Goal: Task Accomplishment & Management: Complete application form

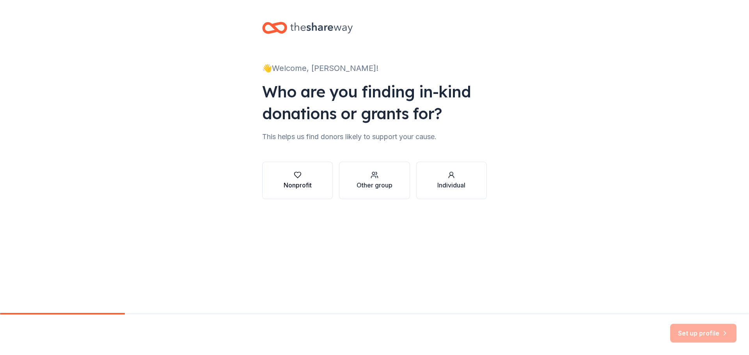
click at [299, 185] on div "Nonprofit" at bounding box center [298, 185] width 28 height 9
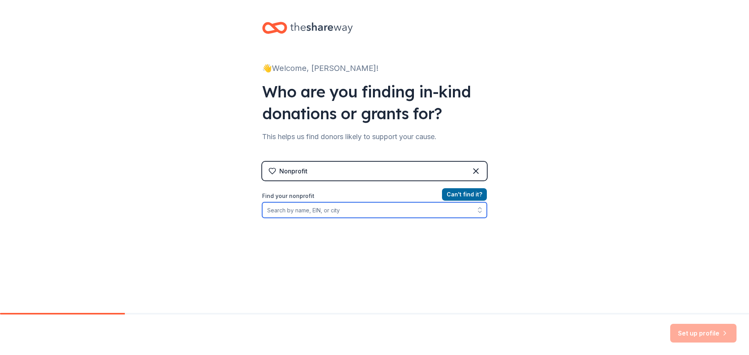
click at [350, 214] on input "Find your nonprofit" at bounding box center [374, 210] width 225 height 16
type input "R"
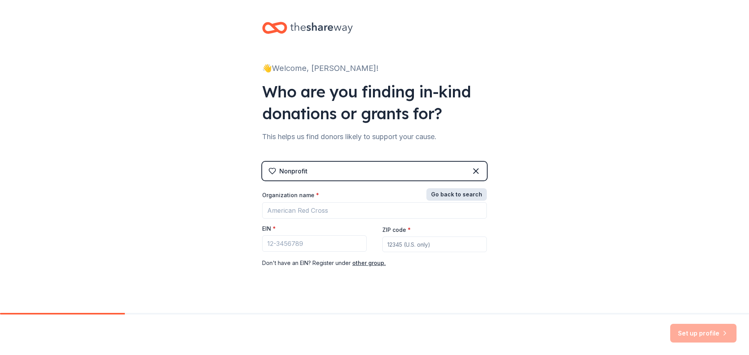
click at [445, 193] on button "Go back to search" at bounding box center [456, 194] width 60 height 12
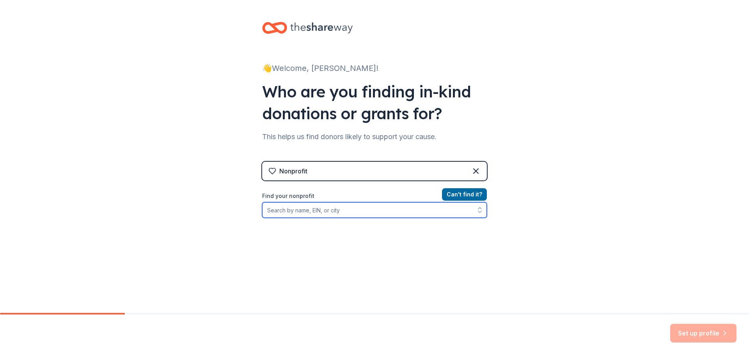
click at [318, 211] on input "Find your nonprofit" at bounding box center [374, 210] width 225 height 16
type input "Norwich Rotary Foundation"
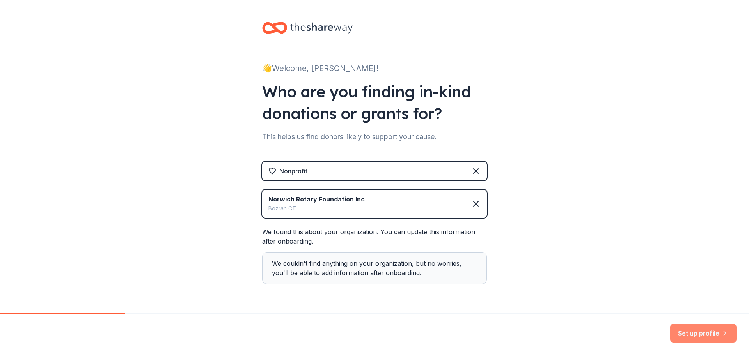
click at [703, 330] on button "Set up profile" at bounding box center [703, 333] width 66 height 19
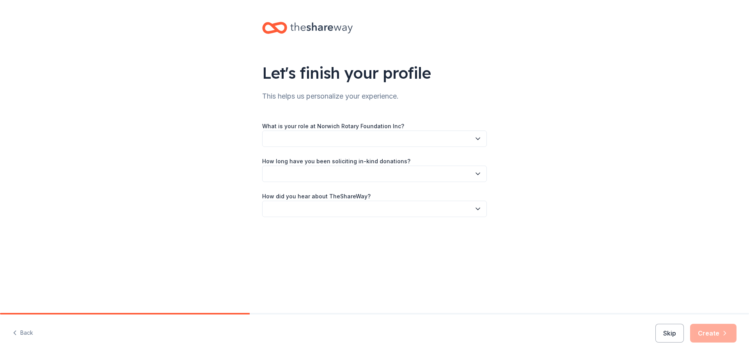
click at [418, 140] on button "button" at bounding box center [374, 139] width 225 height 16
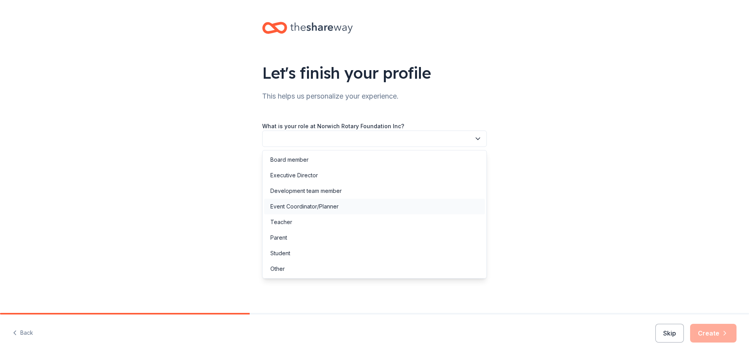
click at [401, 204] on div "Event Coordinator/Planner" at bounding box center [374, 207] width 221 height 16
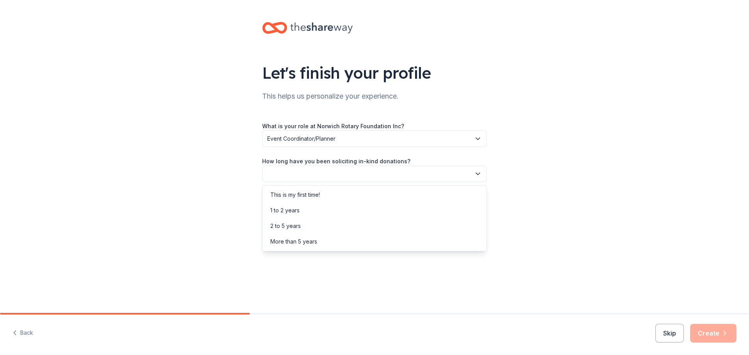
click at [395, 174] on button "button" at bounding box center [374, 174] width 225 height 16
click at [398, 240] on div "More than 5 years" at bounding box center [374, 242] width 221 height 16
click at [391, 210] on button "button" at bounding box center [374, 209] width 225 height 16
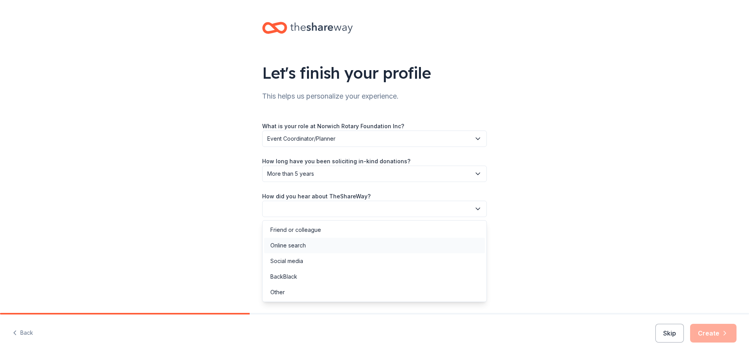
click at [370, 246] on div "Online search" at bounding box center [374, 246] width 221 height 16
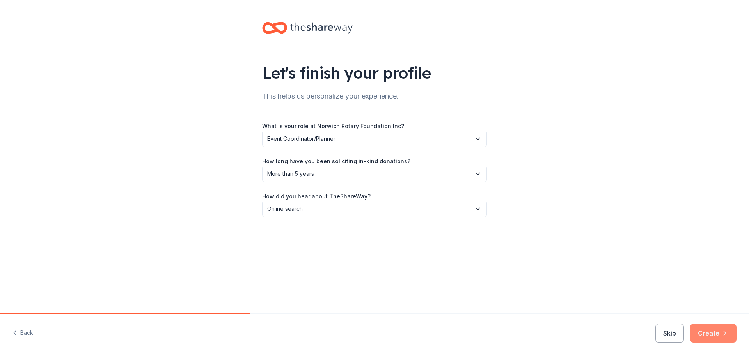
click at [718, 327] on button "Create" at bounding box center [713, 333] width 46 height 19
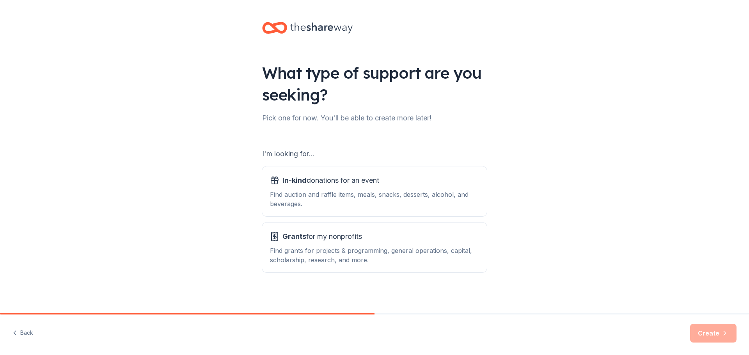
scroll to position [2, 0]
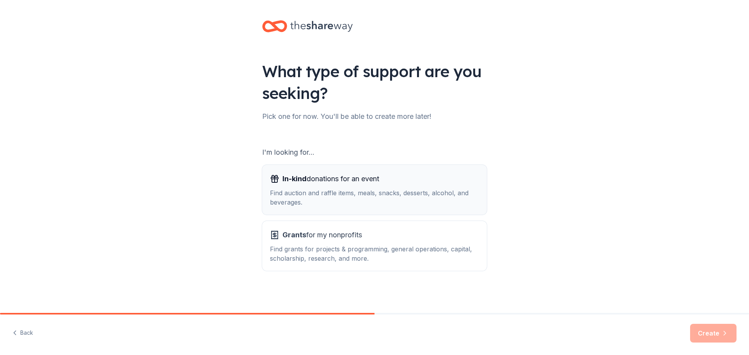
click at [451, 200] on div "Find auction and raffle items, meals, snacks, desserts, alcohol, and beverages." at bounding box center [374, 197] width 209 height 19
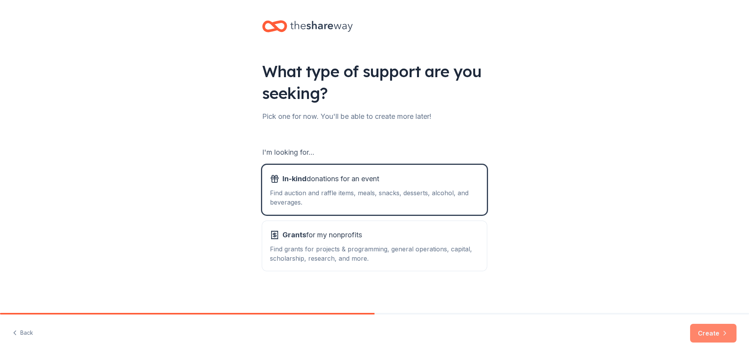
click at [711, 331] on button "Create" at bounding box center [713, 333] width 46 height 19
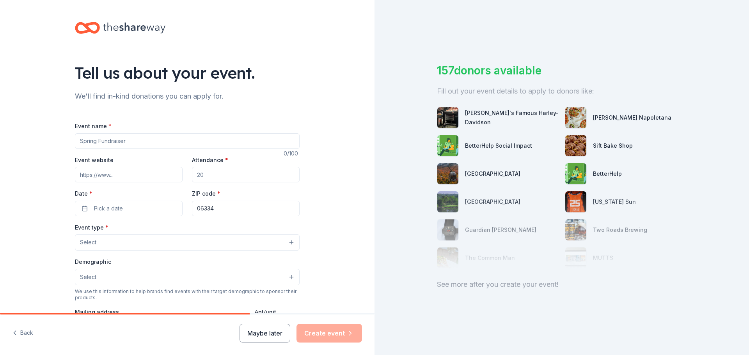
click at [155, 142] on input "Event name *" at bounding box center [187, 141] width 225 height 16
click at [182, 147] on input "Event name *" at bounding box center [187, 141] width 225 height 16
type input "Norwich Rotary Golf Touranment"
click at [122, 209] on button "Pick a date" at bounding box center [129, 209] width 108 height 16
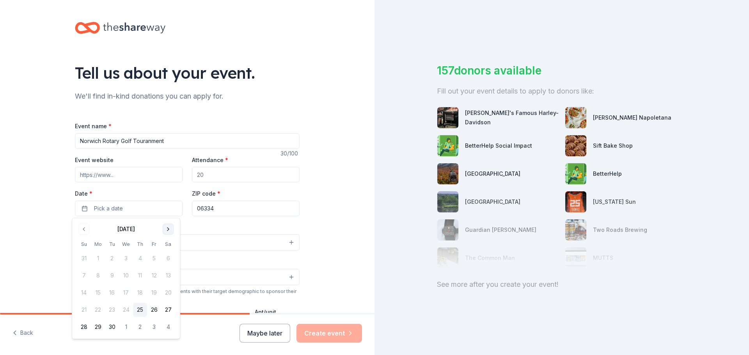
click at [166, 229] on button "Go to next month" at bounding box center [168, 229] width 11 height 11
click at [166, 229] on div "Event type * Select" at bounding box center [187, 237] width 225 height 28
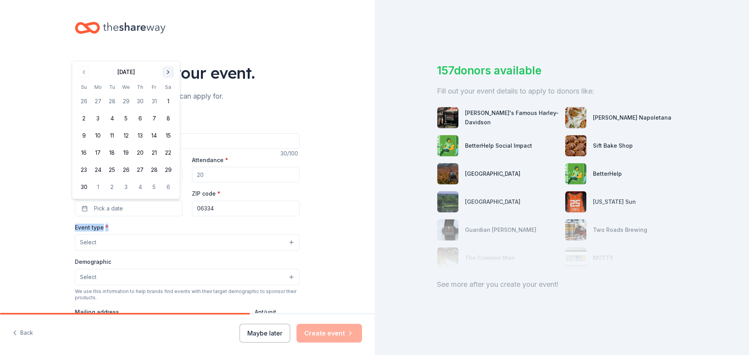
click at [166, 229] on div "Event type * Select" at bounding box center [187, 237] width 225 height 28
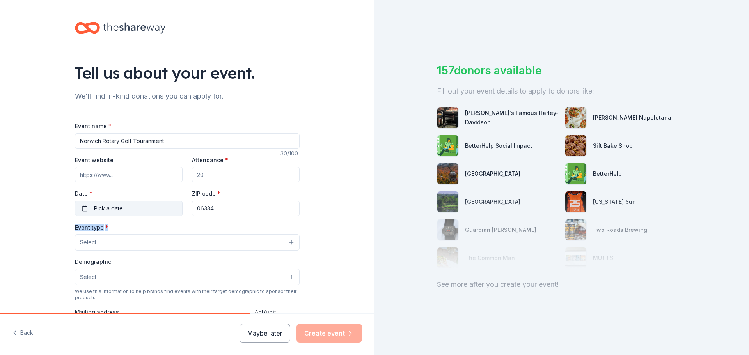
click at [150, 206] on button "Pick a date" at bounding box center [129, 209] width 108 height 16
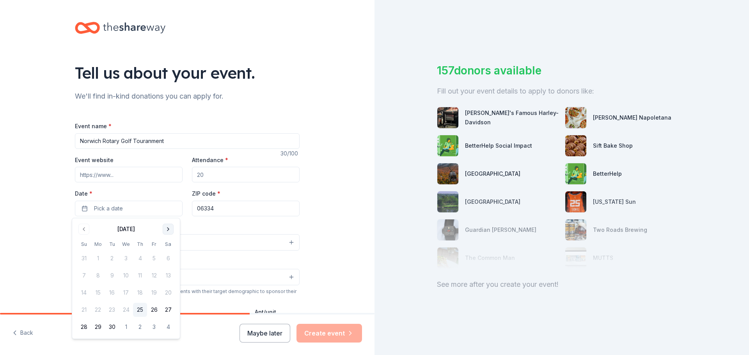
click at [169, 226] on button "Go to next month" at bounding box center [168, 229] width 11 height 11
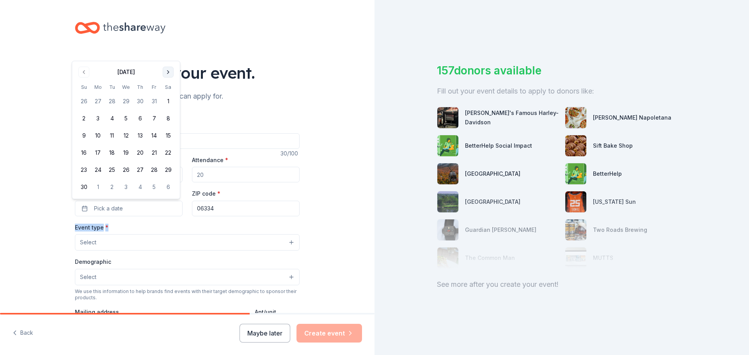
click at [169, 226] on div "Event type * Select" at bounding box center [187, 237] width 225 height 28
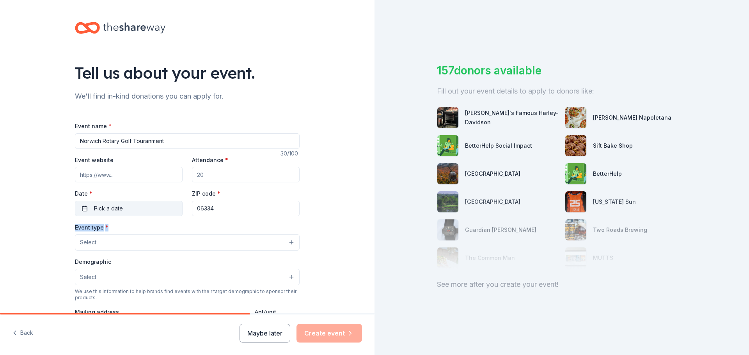
click at [142, 215] on button "Pick a date" at bounding box center [129, 209] width 108 height 16
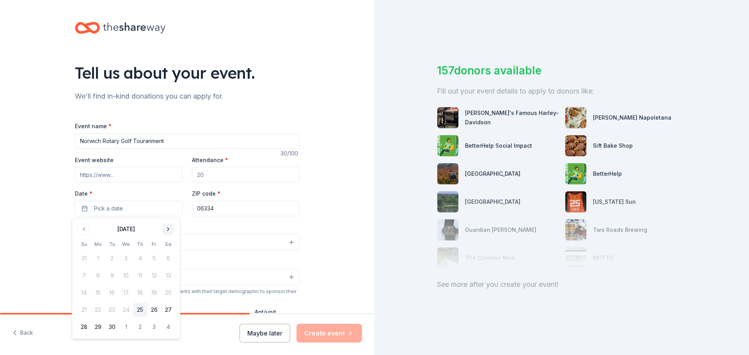
click at [170, 228] on button "Go to next month" at bounding box center [168, 229] width 11 height 11
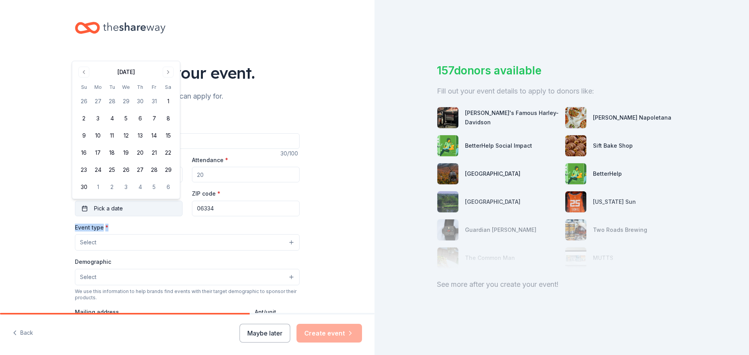
click at [125, 206] on button "Pick a date" at bounding box center [129, 209] width 108 height 16
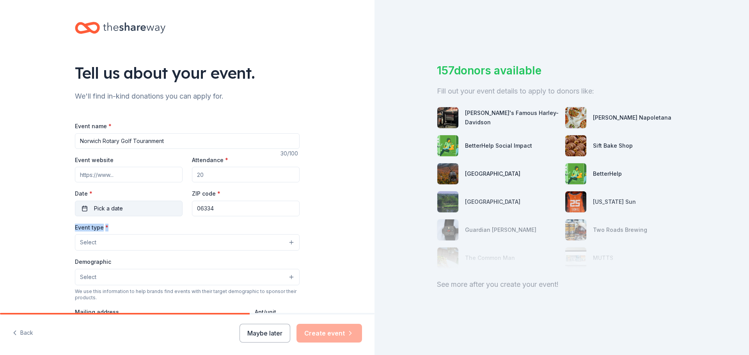
click at [126, 209] on button "Pick a date" at bounding box center [129, 209] width 108 height 16
drag, startPoint x: 232, startPoint y: 177, endPoint x: 225, endPoint y: 172, distance: 8.3
click at [205, 171] on input "Attendance *" at bounding box center [246, 175] width 108 height 16
type input "100"
click at [164, 239] on button "Select" at bounding box center [187, 242] width 225 height 16
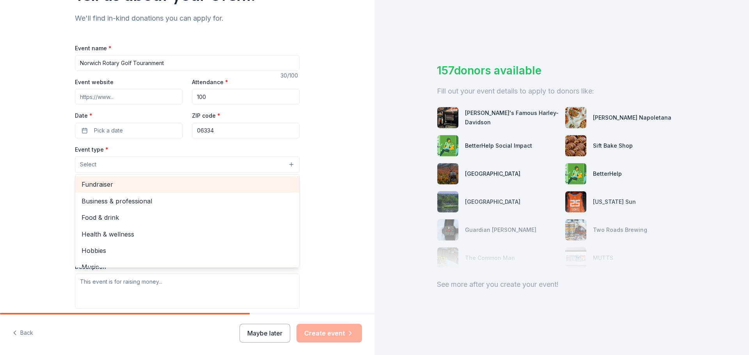
click at [158, 189] on span "Fundraiser" at bounding box center [187, 184] width 211 height 10
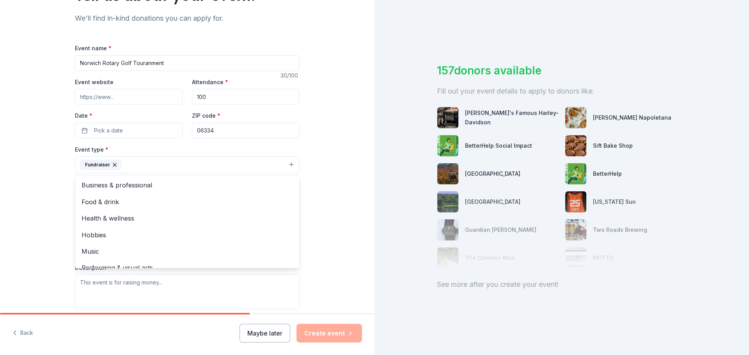
click at [32, 176] on div "Tell us about your event. We'll find in-kind donations you can apply for. Event…" at bounding box center [187, 182] width 374 height 520
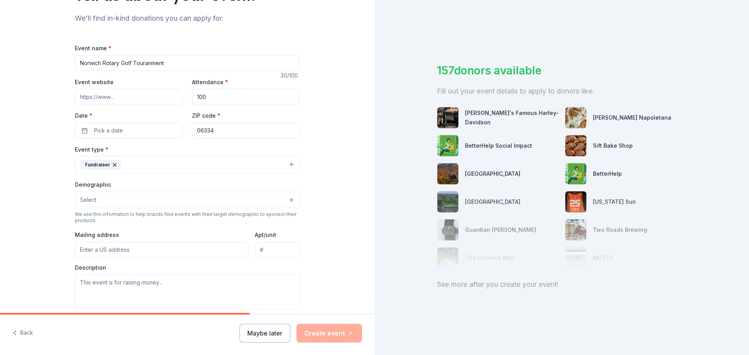
click at [165, 164] on button "Fundraiser" at bounding box center [187, 164] width 225 height 17
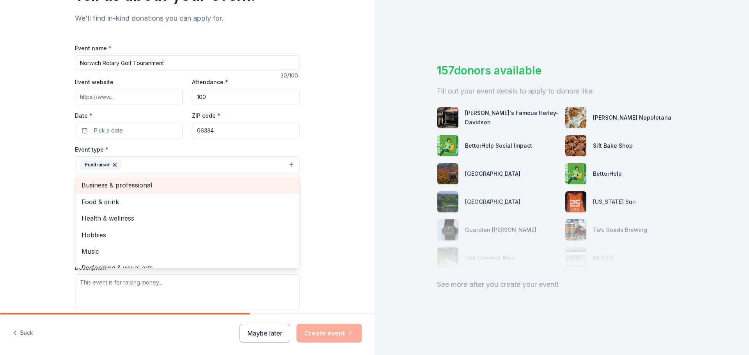
click at [169, 191] on div "Business & professional" at bounding box center [187, 185] width 224 height 16
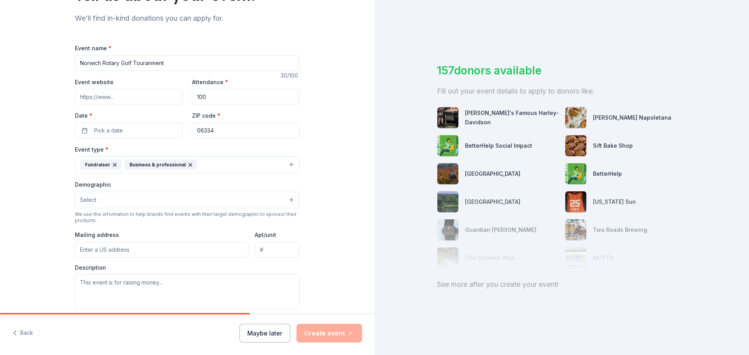
click at [205, 166] on button "Fundraiser Business & professional" at bounding box center [187, 164] width 225 height 17
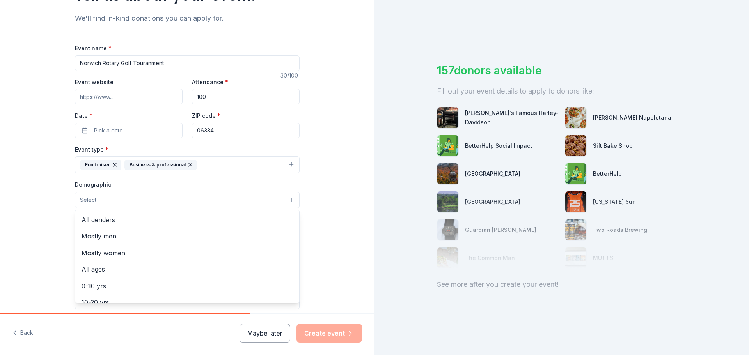
click at [154, 201] on button "Select" at bounding box center [187, 200] width 225 height 16
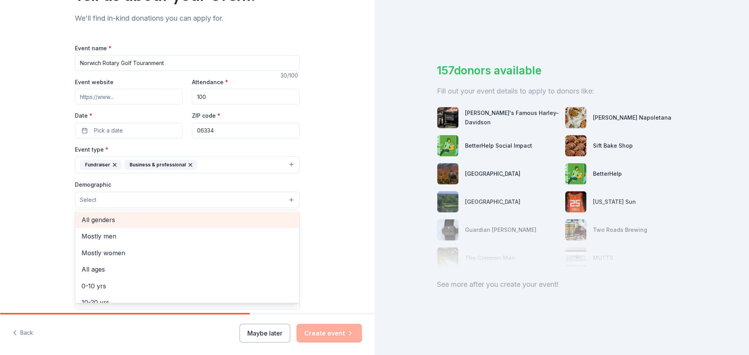
click at [153, 224] on span "All genders" at bounding box center [187, 220] width 211 height 10
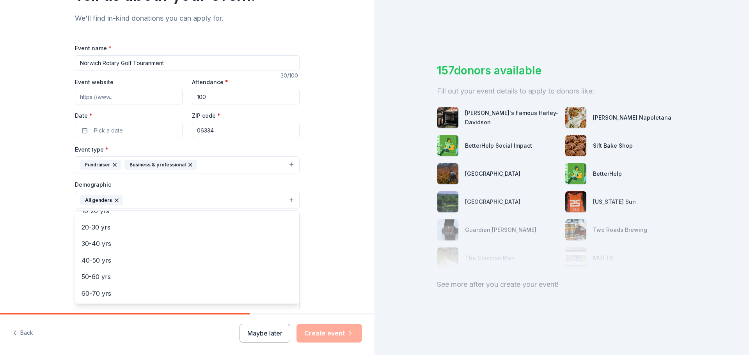
scroll to position [78, 0]
click at [133, 243] on span "30-40 yrs" at bounding box center [187, 242] width 211 height 10
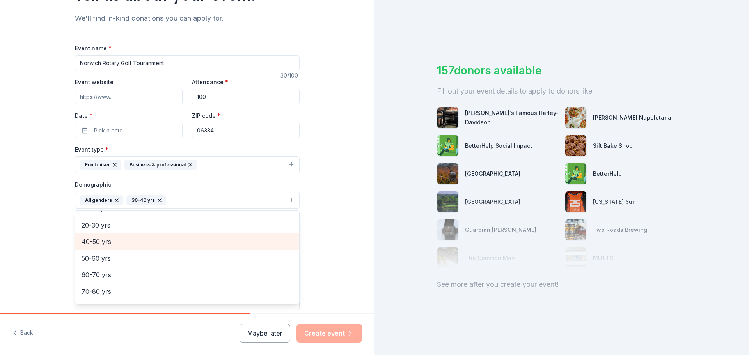
click at [128, 246] on span "40-50 yrs" at bounding box center [187, 242] width 211 height 10
click at [128, 246] on span "50-60 yrs" at bounding box center [187, 244] width 211 height 10
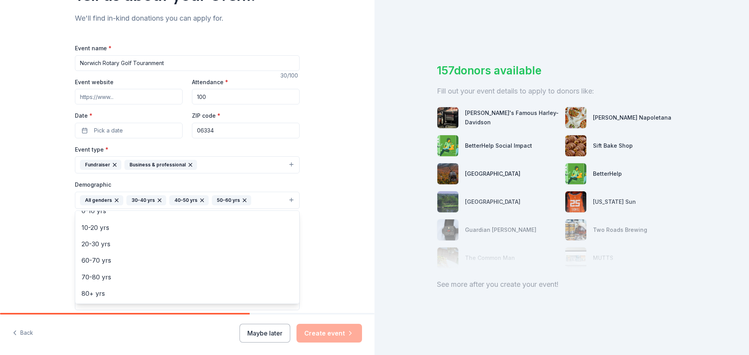
click at [23, 189] on div "Tell us about your event. We'll find in-kind donations you can apply for. Event…" at bounding box center [187, 182] width 374 height 521
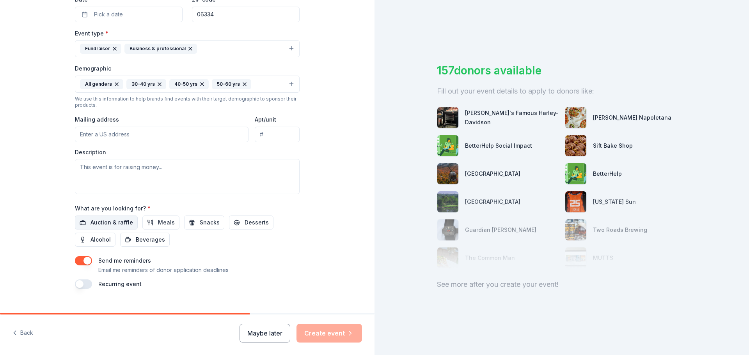
scroll to position [195, 0]
click at [116, 223] on span "Auction & raffle" at bounding box center [111, 221] width 43 height 9
click at [78, 282] on button "button" at bounding box center [83, 283] width 17 height 9
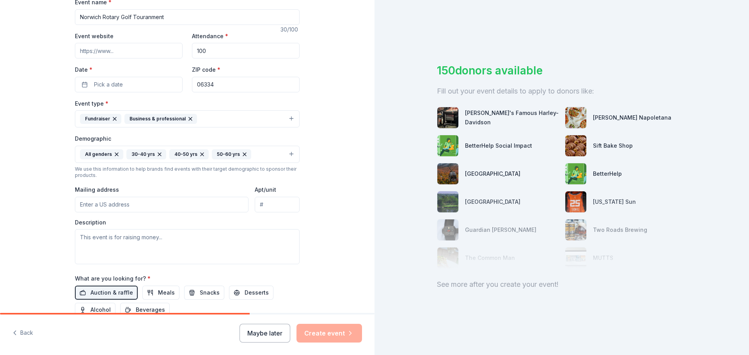
scroll to position [119, 0]
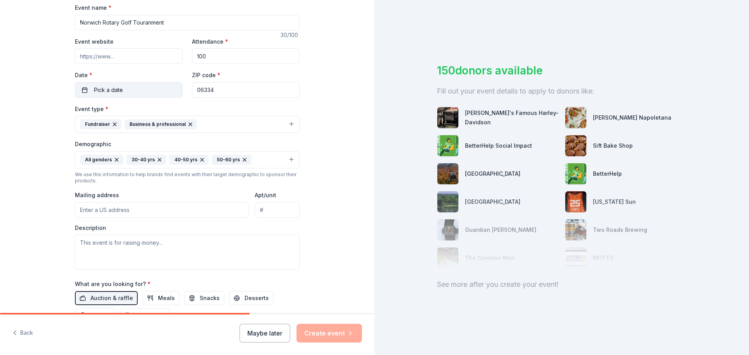
click at [137, 92] on button "Pick a date" at bounding box center [129, 90] width 108 height 16
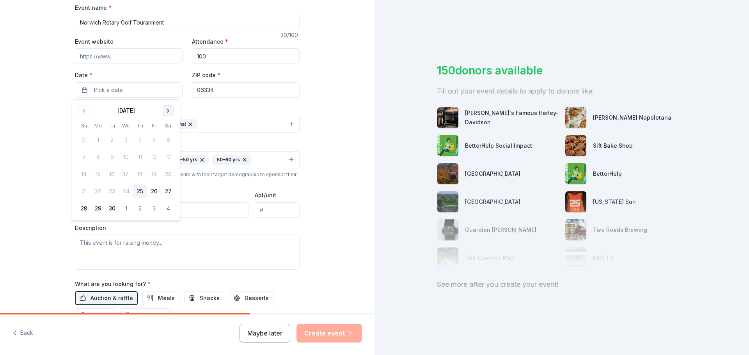
click at [168, 110] on button "Go to next month" at bounding box center [168, 110] width 11 height 11
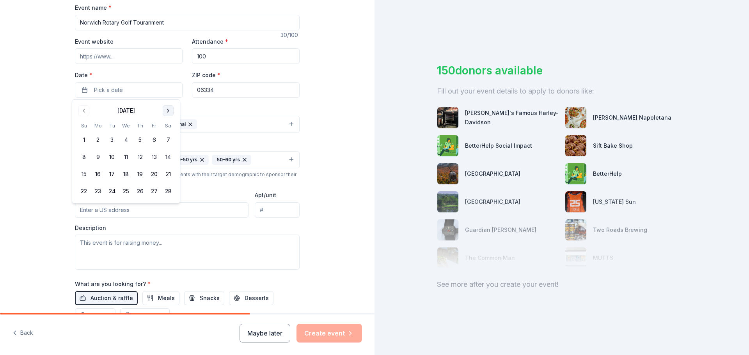
click at [168, 110] on button "Go to next month" at bounding box center [168, 110] width 11 height 11
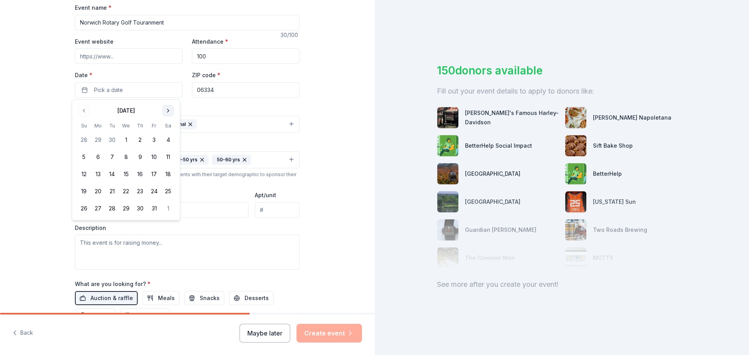
click at [168, 110] on button "Go to next month" at bounding box center [168, 110] width 11 height 11
click at [126, 140] on button "2" at bounding box center [126, 140] width 14 height 14
click at [55, 121] on div "Tell us about your event. We'll find in-kind donations you can apply for. Event…" at bounding box center [187, 155] width 374 height 549
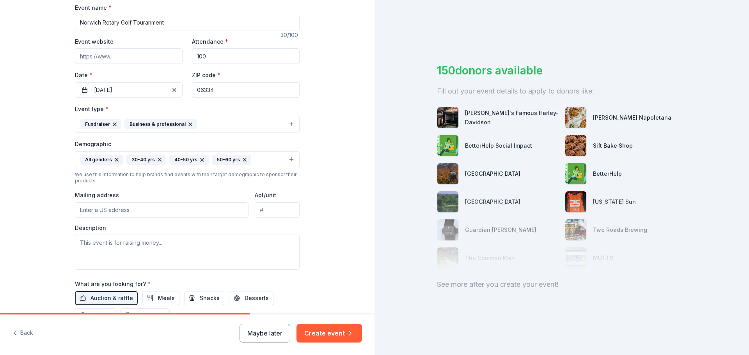
click at [124, 211] on input "Mailing address" at bounding box center [162, 210] width 174 height 16
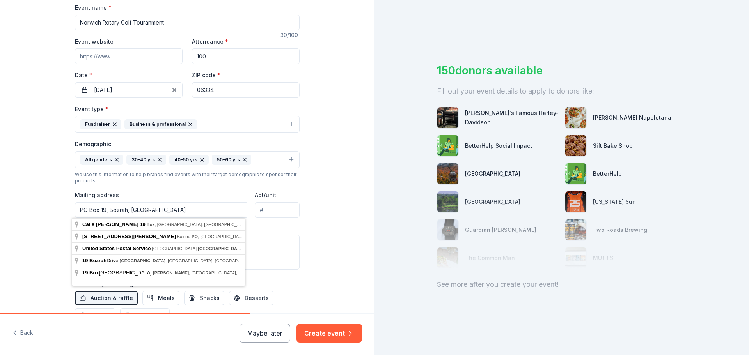
click at [7, 181] on div "Tell us about your event. We'll find in-kind donations you can apply for. Event…" at bounding box center [187, 155] width 374 height 549
click at [158, 210] on input "PO Box 19, Bozrah, CT" at bounding box center [162, 210] width 174 height 16
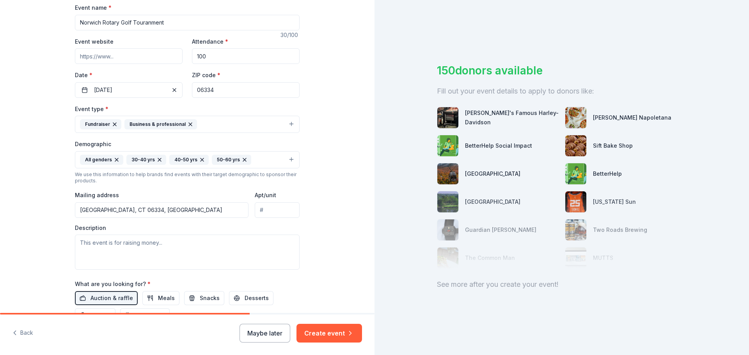
type input "PO Box 19, Bozrah, CT 06334"
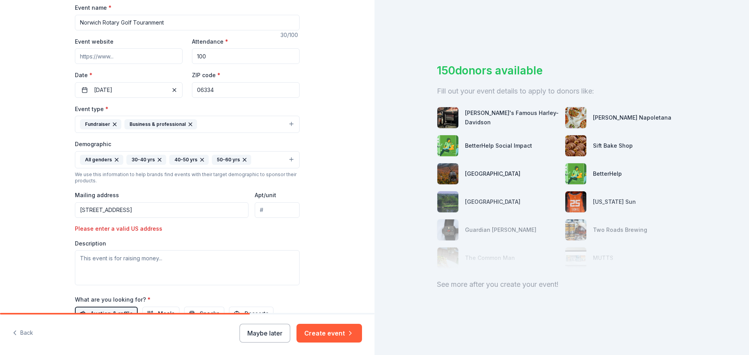
click at [114, 230] on div "Please enter a valid US address" at bounding box center [129, 228] width 108 height 9
click at [97, 209] on input "PO Box 19, Bozrah, CT 06334" at bounding box center [162, 210] width 174 height 16
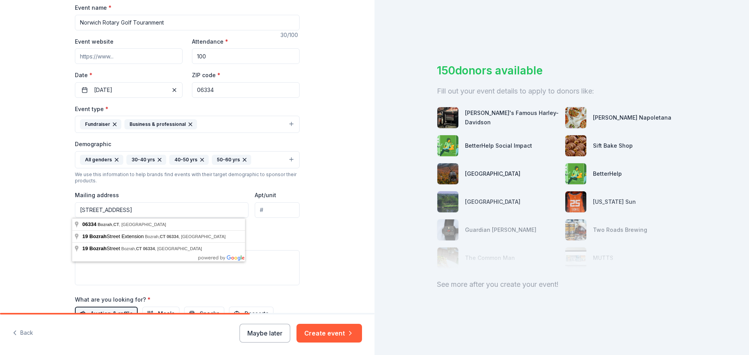
click at [29, 211] on div "Tell us about your event. We'll find in-kind donations you can apply for. Event…" at bounding box center [187, 163] width 374 height 564
click at [180, 206] on input "PO Box 19, Bozrah, CT 06334" at bounding box center [162, 210] width 174 height 16
click at [44, 205] on div "Tell us about your event. We'll find in-kind donations you can apply for. Event…" at bounding box center [187, 163] width 374 height 564
drag, startPoint x: 168, startPoint y: 211, endPoint x: 38, endPoint y: 186, distance: 132.9
click at [38, 186] on div "Tell us about your event. We'll find in-kind donations you can apply for. Event…" at bounding box center [187, 163] width 374 height 564
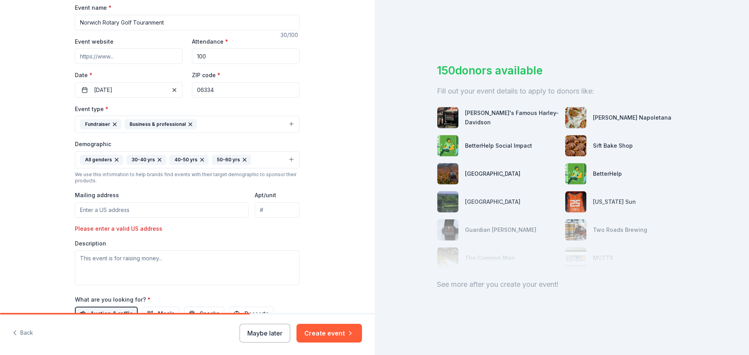
paste input "Norwich Rotary Club PO Box 19. Bozrah, CT 06334"
drag, startPoint x: 219, startPoint y: 213, endPoint x: 1, endPoint y: 183, distance: 220.0
click at [0, 186] on div "Tell us about your event. We'll find in-kind donations you can apply for. Event…" at bounding box center [187, 163] width 374 height 564
type input "23 Fernwood Street, Plainfield, CT, 06374"
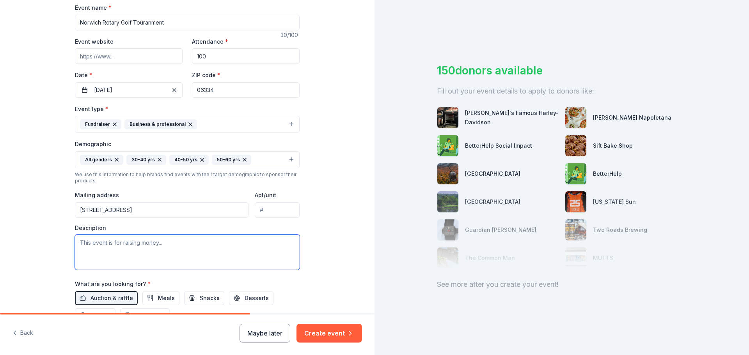
click at [146, 257] on textarea at bounding box center [187, 252] width 225 height 35
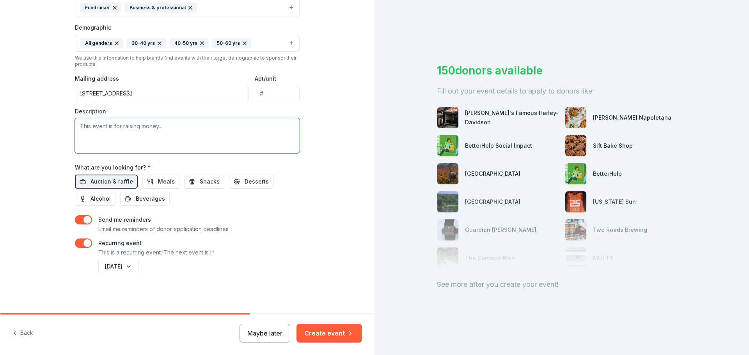
scroll to position [236, 0]
click at [177, 136] on textarea at bounding box center [187, 135] width 225 height 35
paste textarea "We take our golf seriously. We also take seriously the unique opportunity that …"
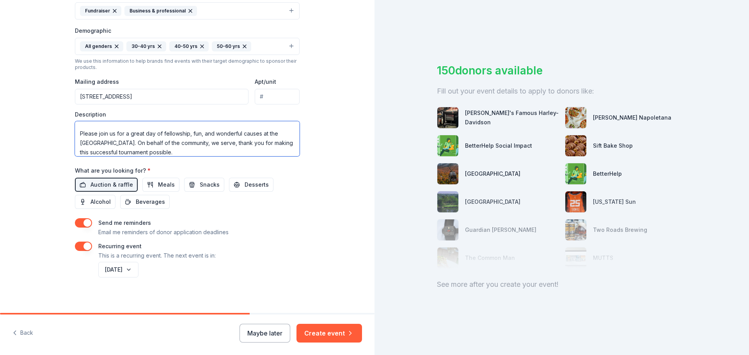
scroll to position [234, 0]
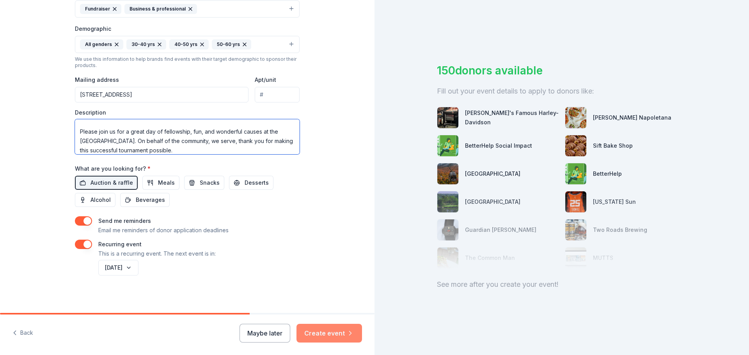
type textarea "We take our golf seriously. We also take seriously the unique opportunity that …"
click at [333, 332] on button "Create event" at bounding box center [329, 333] width 66 height 19
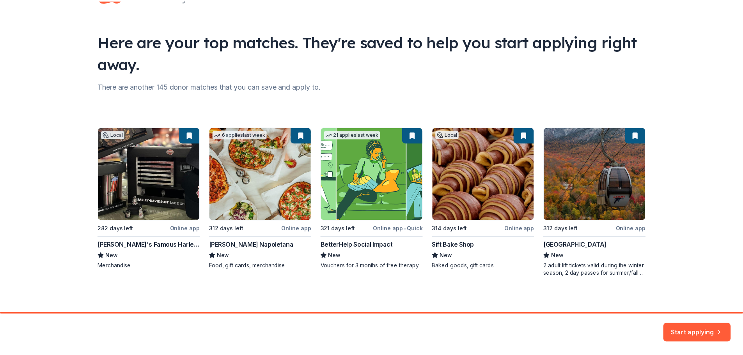
scroll to position [34, 0]
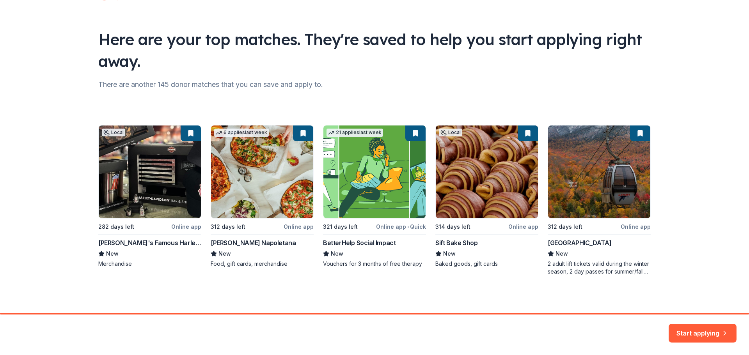
click at [635, 226] on div "Local 282 days left Online app Mike's Famous Harley-Davidson New Merchandise 6 …" at bounding box center [374, 200] width 552 height 151
click at [596, 268] on div "Local 282 days left Online app Mike's Famous Harley-Davidson New Merchandise 6 …" at bounding box center [374, 200] width 552 height 151
click at [693, 327] on button "Start applying" at bounding box center [702, 328] width 68 height 19
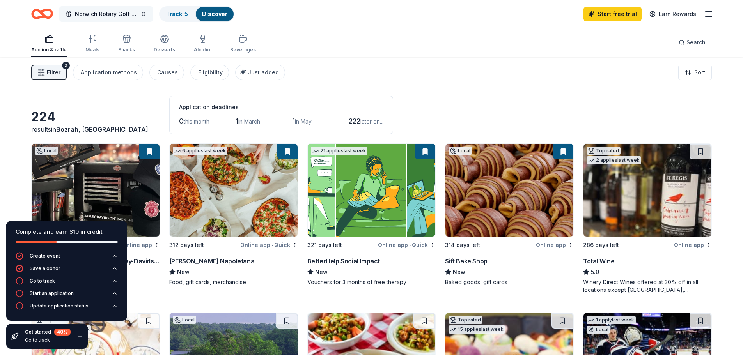
click at [126, 16] on span "Norwich Rotary Golf Touranment" at bounding box center [106, 13] width 62 height 9
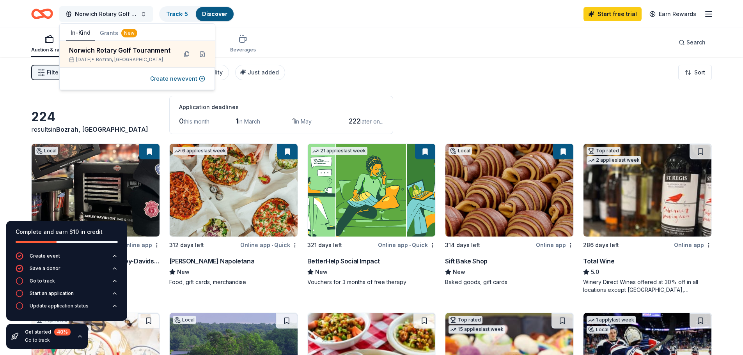
click at [126, 16] on span "Norwich Rotary Golf Touranment" at bounding box center [106, 13] width 62 height 9
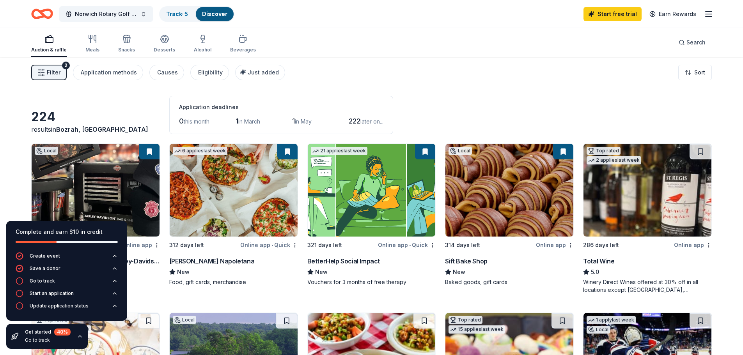
click at [706, 15] on icon "button" at bounding box center [708, 13] width 9 height 9
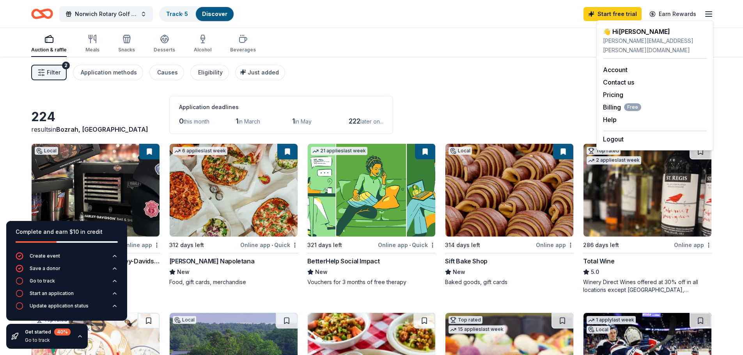
click at [706, 15] on icon "button" at bounding box center [708, 13] width 9 height 9
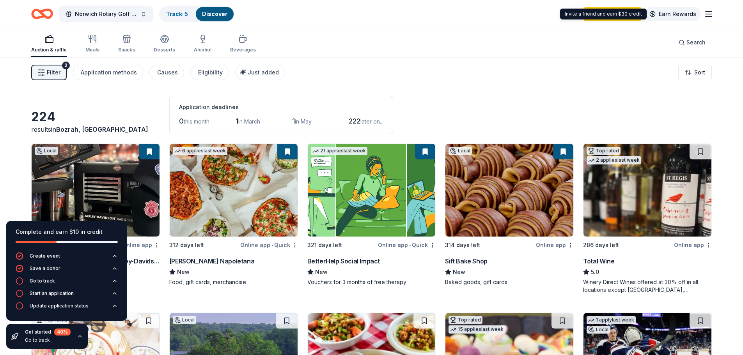
click at [676, 16] on link "Earn Rewards" at bounding box center [673, 14] width 56 height 14
click at [684, 10] on link "Earn Rewards" at bounding box center [673, 14] width 56 height 14
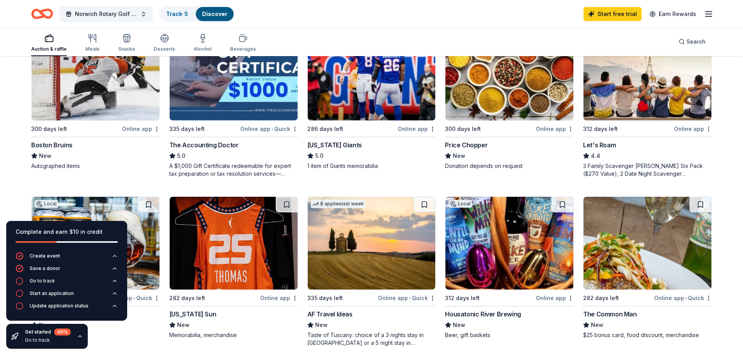
scroll to position [468, 0]
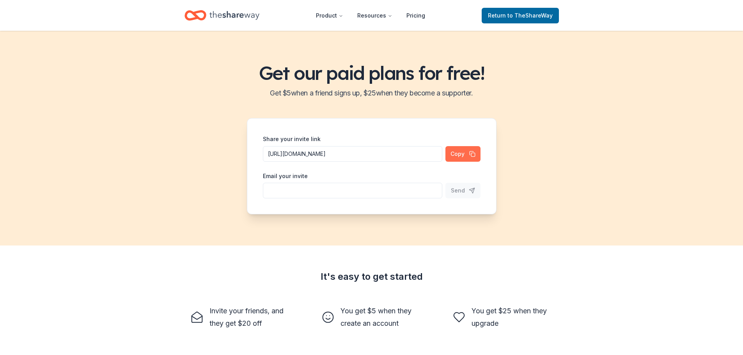
click at [463, 152] on button "Copy" at bounding box center [462, 154] width 35 height 16
click at [416, 14] on link "Pricing" at bounding box center [415, 16] width 31 height 16
click at [418, 16] on link "Pricing" at bounding box center [415, 16] width 31 height 16
click at [417, 17] on link "Pricing" at bounding box center [415, 16] width 31 height 16
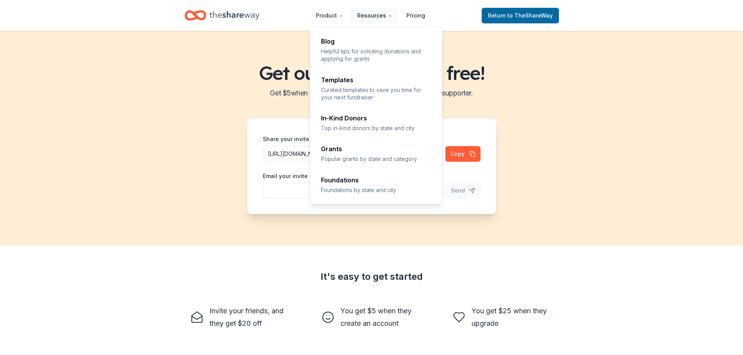
click at [375, 14] on button "Resources" at bounding box center [375, 16] width 48 height 16
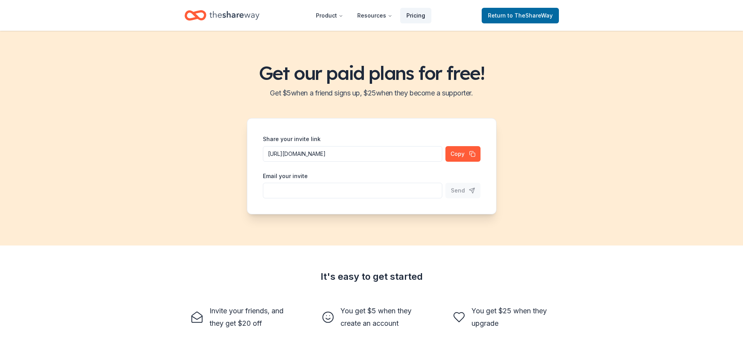
click at [410, 14] on link "Pricing" at bounding box center [415, 16] width 31 height 16
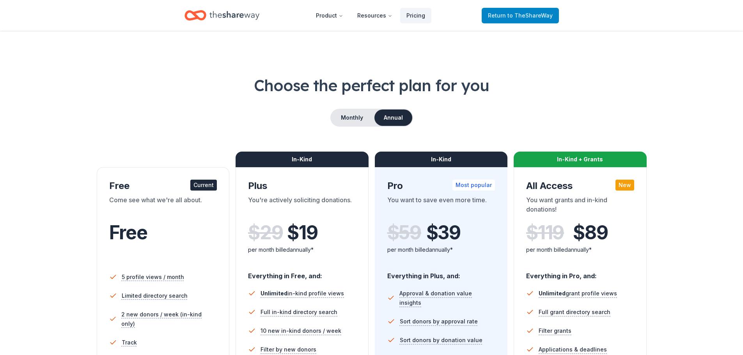
click at [512, 13] on span "to TheShareWay" at bounding box center [529, 15] width 45 height 7
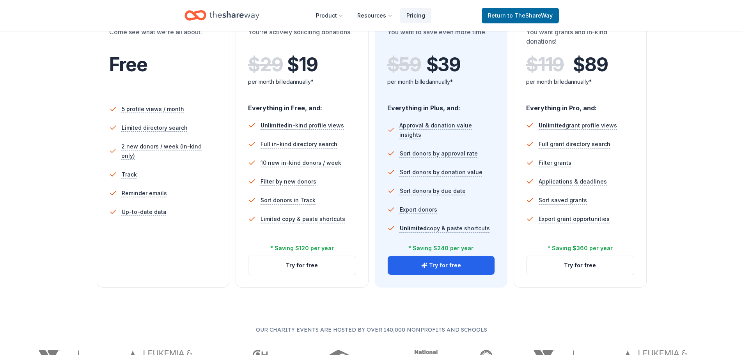
scroll to position [195, 0]
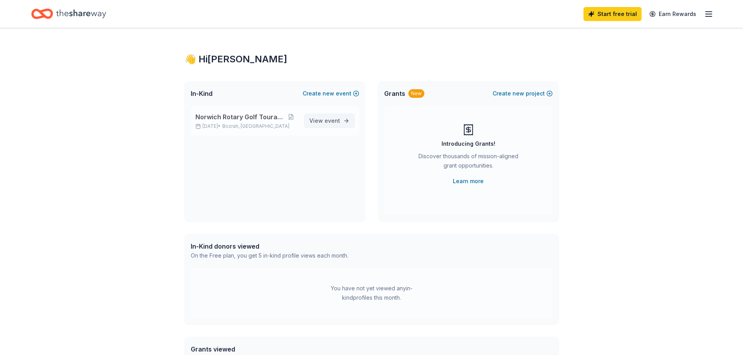
click at [339, 120] on span "event" at bounding box center [332, 120] width 16 height 7
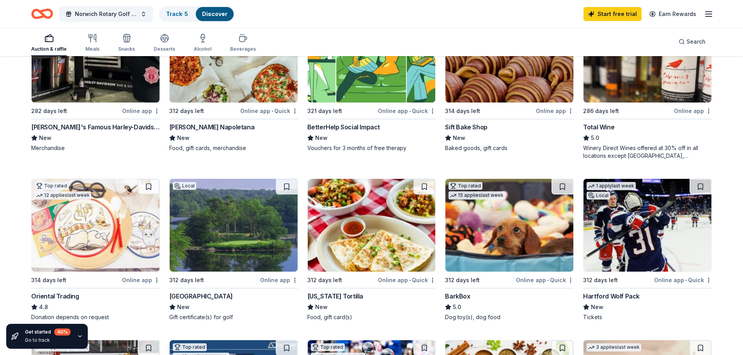
scroll to position [156, 0]
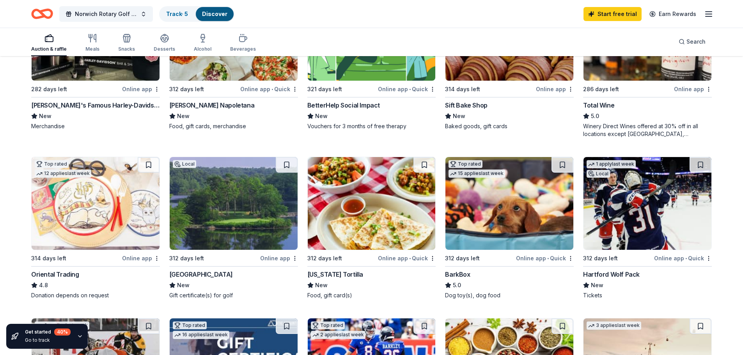
click at [658, 221] on img at bounding box center [647, 203] width 128 height 93
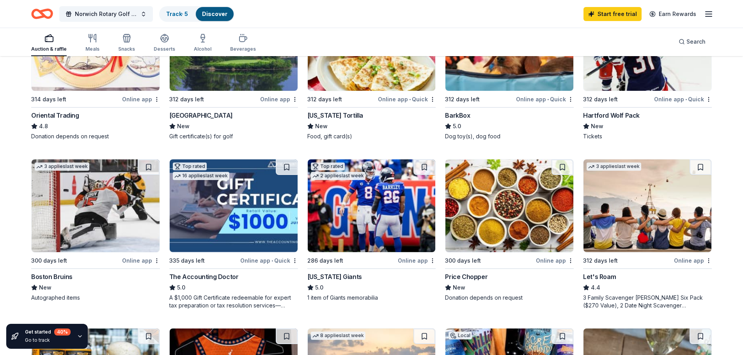
scroll to position [351, 0]
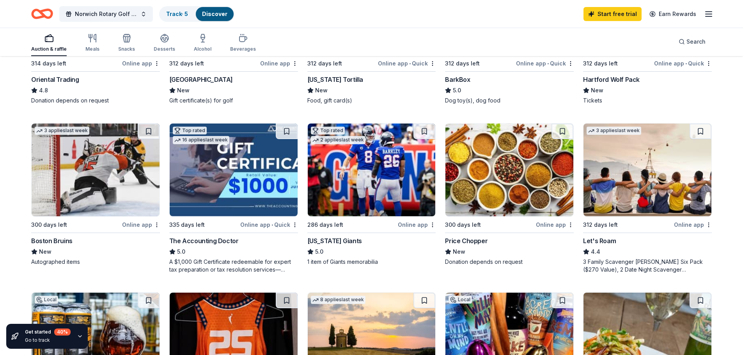
click at [67, 243] on div "Boston Bruins" at bounding box center [51, 240] width 41 height 9
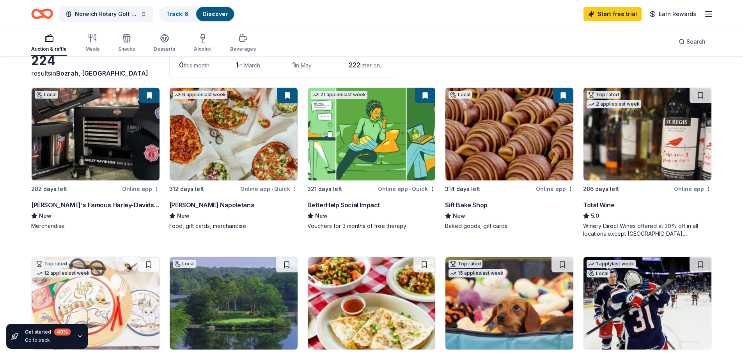
scroll to position [39, 0]
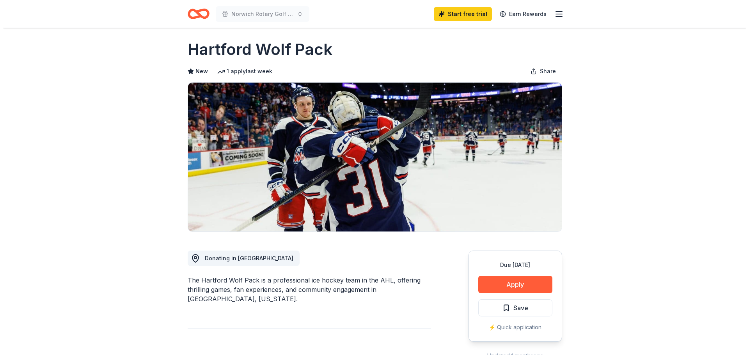
scroll to position [195, 0]
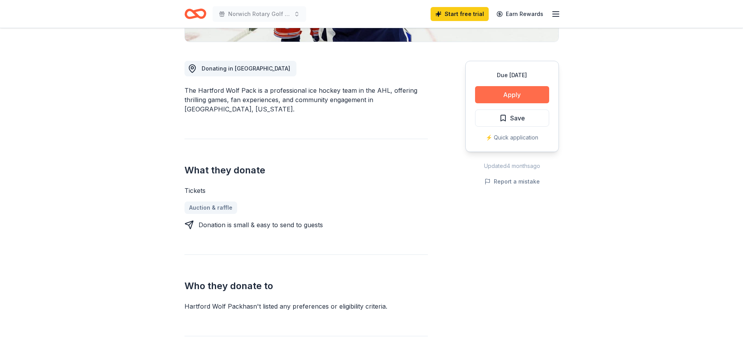
click at [508, 91] on button "Apply" at bounding box center [512, 94] width 74 height 17
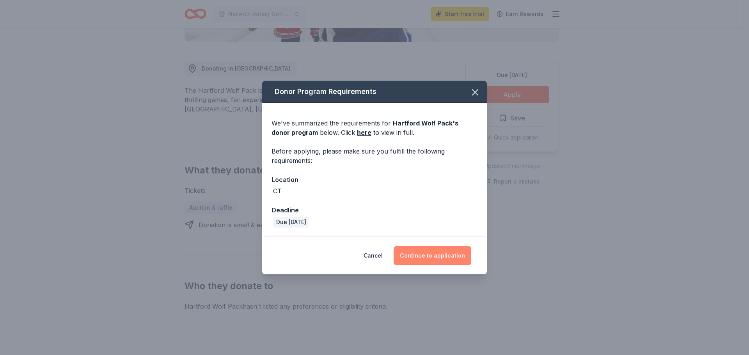
click at [427, 256] on button "Continue to application" at bounding box center [433, 255] width 78 height 19
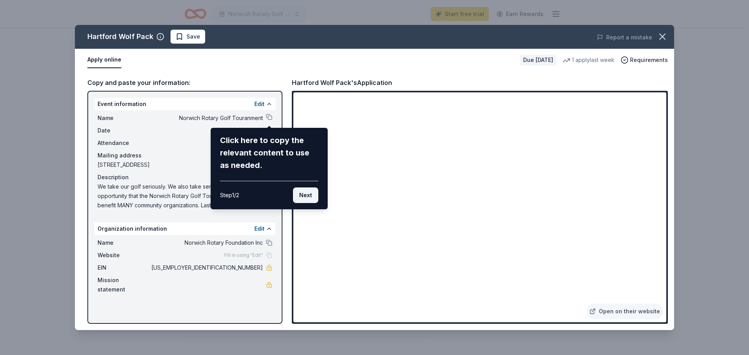
click at [310, 199] on button "Next" at bounding box center [305, 196] width 25 height 16
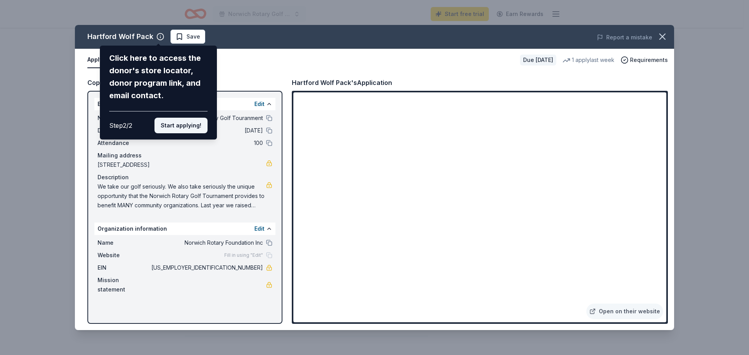
click at [184, 127] on button "Start applying!" at bounding box center [180, 126] width 53 height 16
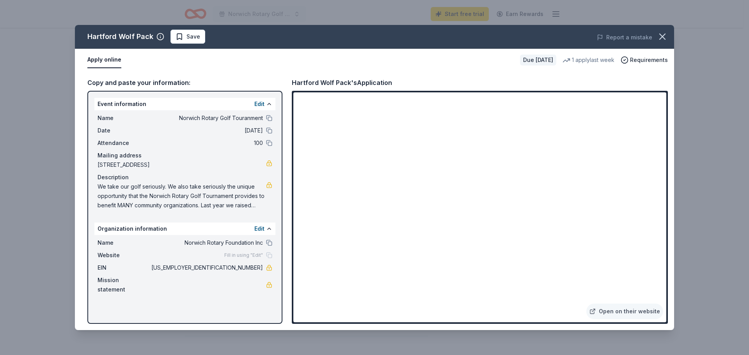
click at [266, 255] on div "Hartford Wolf Pack Save Report a mistake Apply online Due in 312 days 1 apply l…" at bounding box center [374, 177] width 599 height 305
click at [259, 105] on div "Hartford Wolf Pack Save Report a mistake Apply online Due in 312 days 1 apply l…" at bounding box center [374, 177] width 599 height 305
click at [259, 103] on div "Hartford Wolf Pack Save Report a mistake Apply online Due in 312 days 1 apply l…" at bounding box center [374, 177] width 599 height 305
click at [261, 104] on button "Edit" at bounding box center [259, 103] width 10 height 9
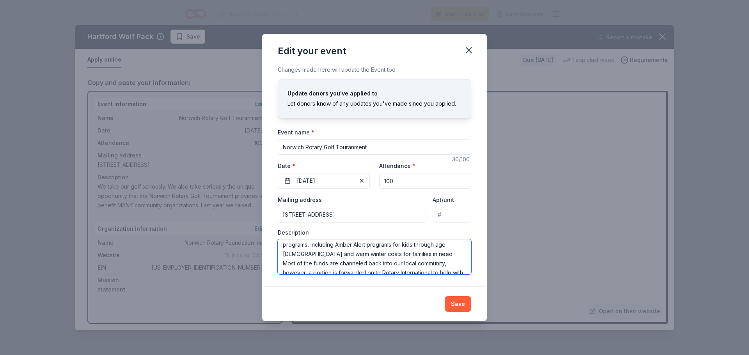
scroll to position [0, 0]
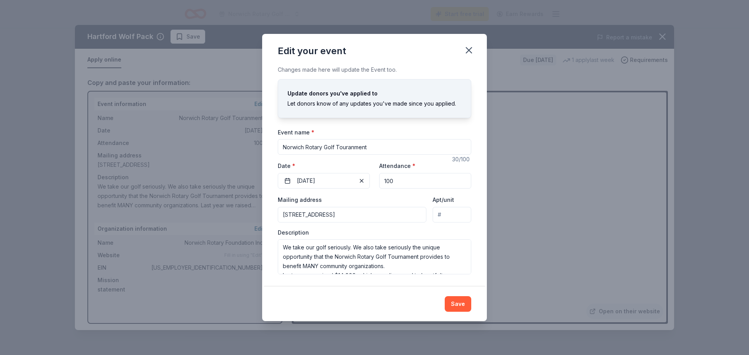
click at [394, 90] on div "Update donors you've applied to" at bounding box center [374, 93] width 174 height 9
click at [473, 51] on icon "button" at bounding box center [468, 50] width 11 height 11
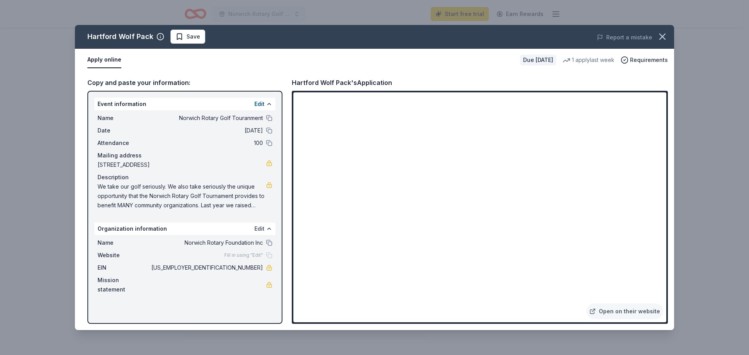
click at [264, 229] on button "Edit" at bounding box center [259, 228] width 10 height 9
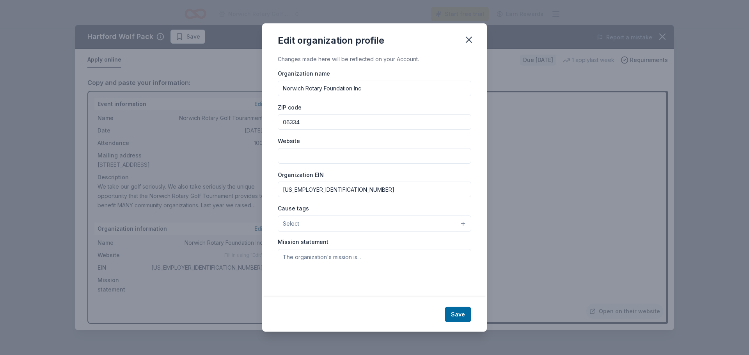
click at [344, 148] on input "Website" at bounding box center [374, 156] width 193 height 16
type input "norwichrotaryevents.org"
click at [328, 227] on button "Select" at bounding box center [374, 224] width 193 height 16
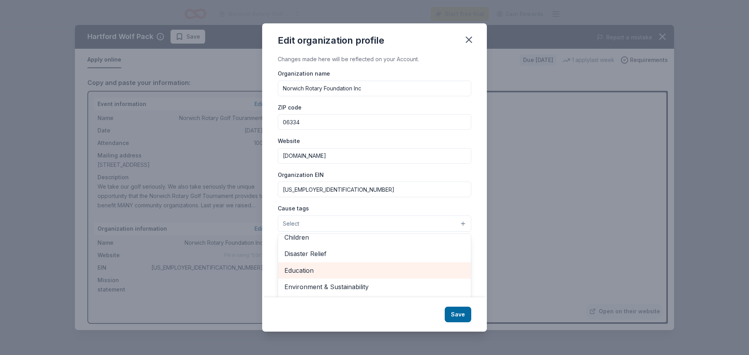
scroll to position [31, 0]
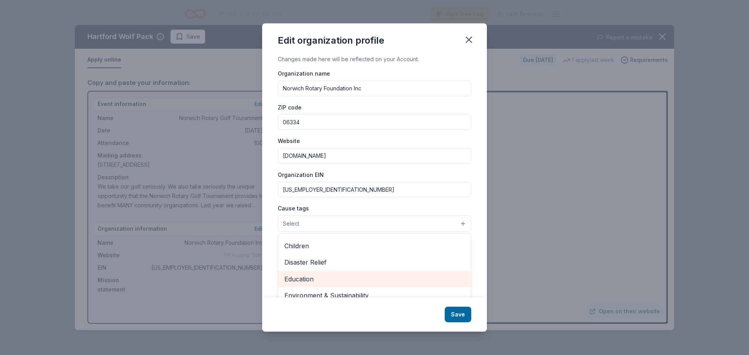
click at [316, 278] on span "Education" at bounding box center [374, 279] width 180 height 10
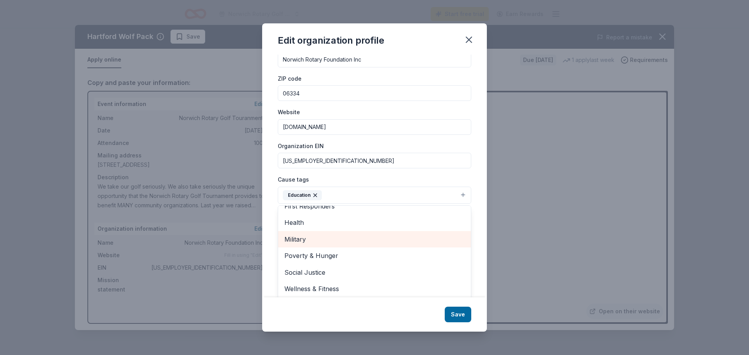
scroll to position [30, 0]
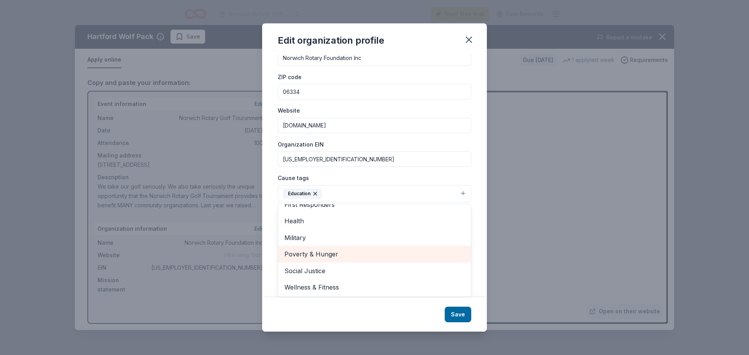
click at [334, 258] on span "Poverty & Hunger" at bounding box center [374, 254] width 180 height 10
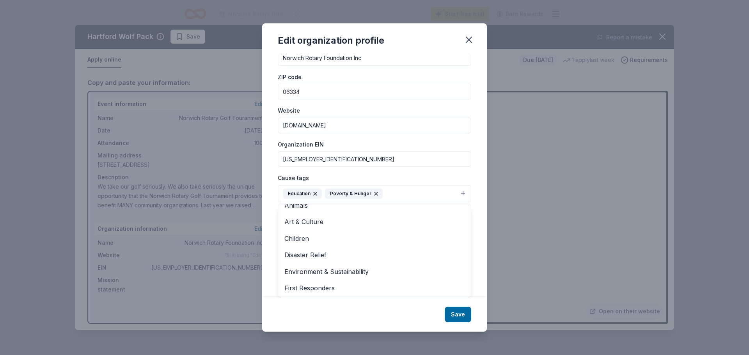
scroll to position [0, 0]
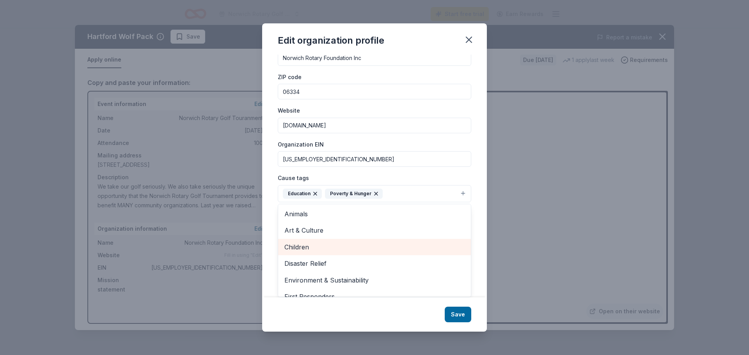
click at [335, 249] on span "Children" at bounding box center [374, 247] width 180 height 10
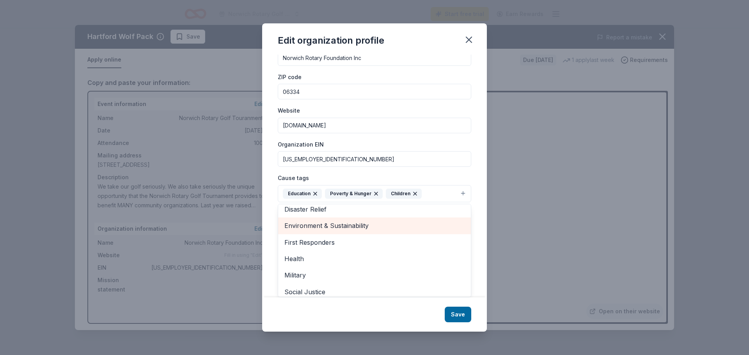
scroll to position [39, 0]
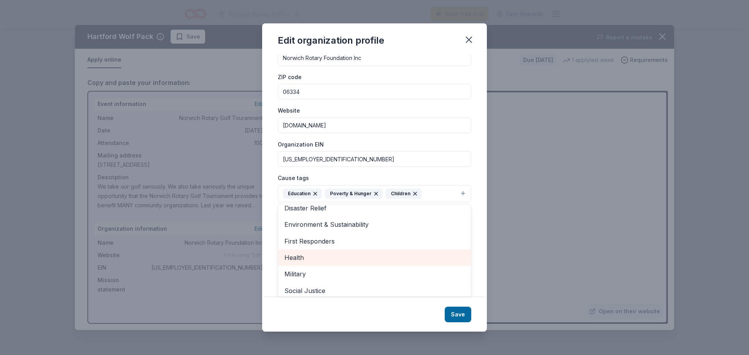
click at [350, 257] on span "Health" at bounding box center [374, 258] width 180 height 10
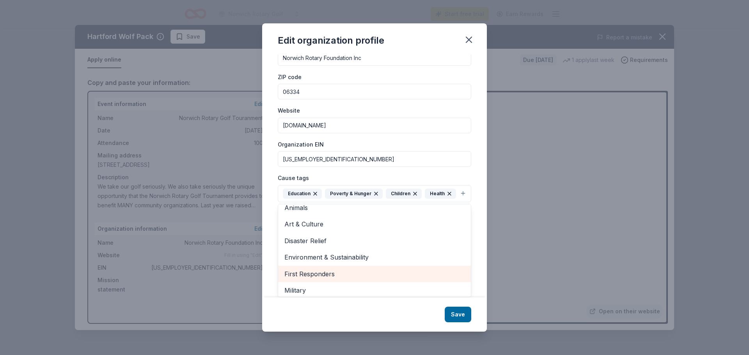
scroll to position [0, 0]
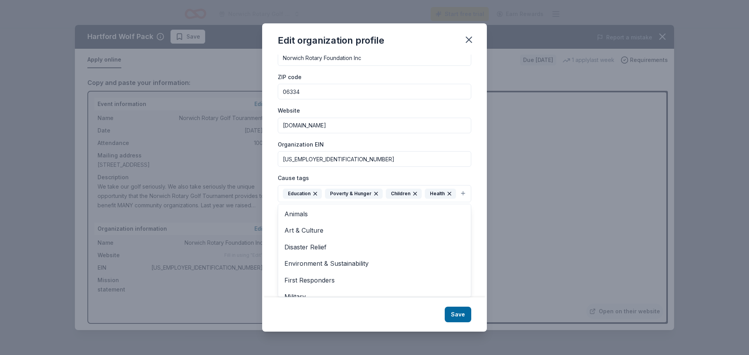
click at [466, 312] on div "Edit organization profile Changes made here will be reflected on your Account. …" at bounding box center [374, 177] width 225 height 309
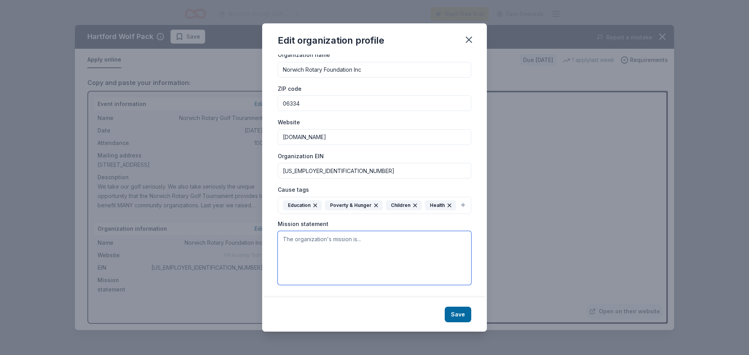
drag, startPoint x: 306, startPoint y: 234, endPoint x: 362, endPoint y: 239, distance: 56.0
click at [307, 235] on textarea at bounding box center [374, 258] width 193 height 54
click at [312, 248] on textarea at bounding box center [374, 258] width 193 height 54
paste textarea "The mission of Rotary is to provide service to others, promote integrity, and a…"
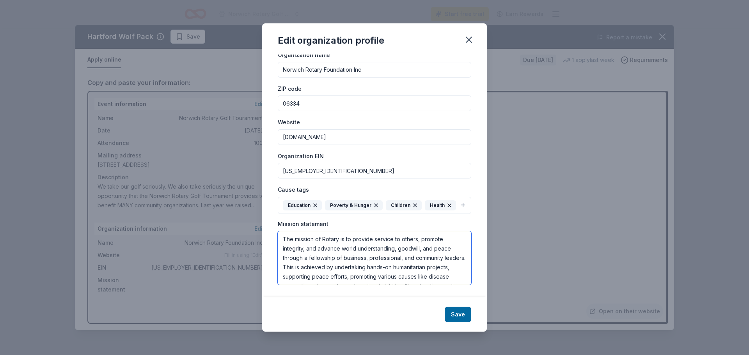
drag, startPoint x: 324, startPoint y: 241, endPoint x: 340, endPoint y: 239, distance: 16.1
click at [326, 241] on textarea "The mission of Rotary is to provide service to others, promote integrity, and a…" at bounding box center [374, 258] width 193 height 54
type textarea "The mission of the Norwich Rotary Club is to provide service to others, promote…"
click at [463, 319] on button "Save" at bounding box center [458, 315] width 27 height 16
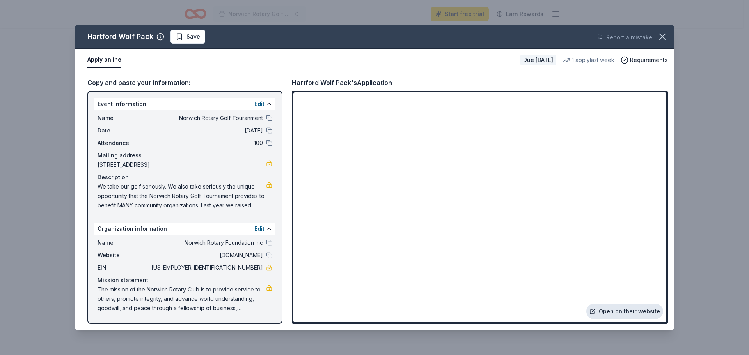
click at [633, 312] on link "Open on their website" at bounding box center [624, 312] width 77 height 16
click at [662, 33] on icon "button" at bounding box center [662, 36] width 11 height 11
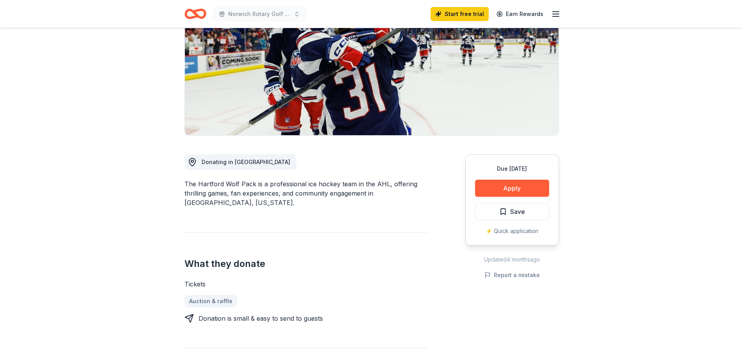
scroll to position [78, 0]
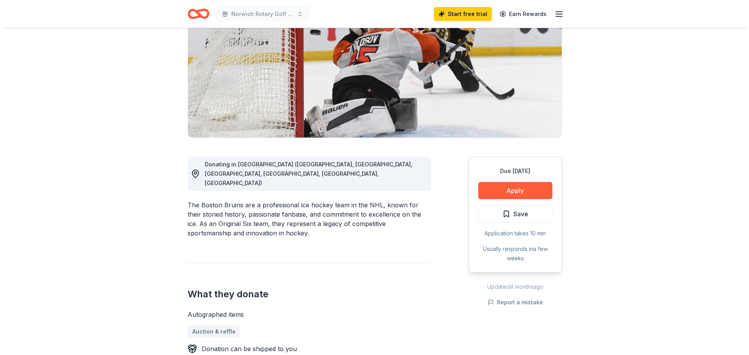
scroll to position [117, 0]
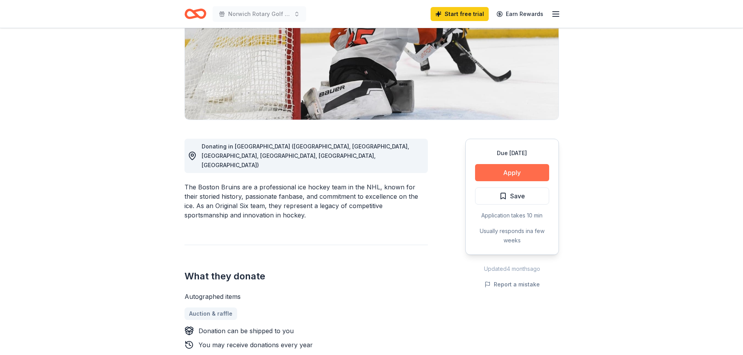
click at [516, 171] on button "Apply" at bounding box center [512, 172] width 74 height 17
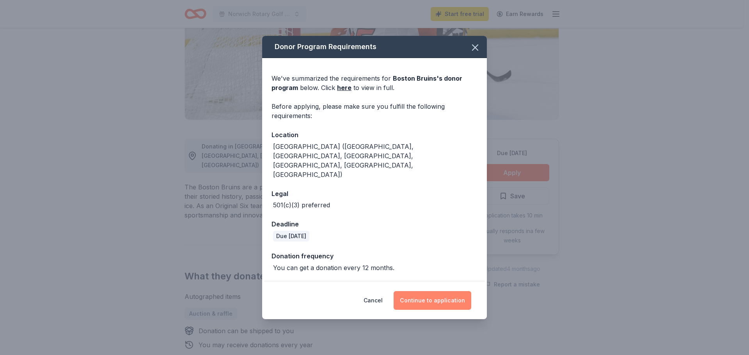
click at [429, 291] on button "Continue to application" at bounding box center [433, 300] width 78 height 19
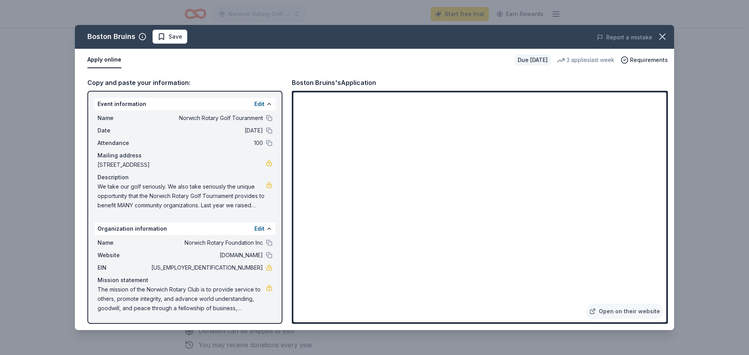
click at [260, 99] on div "Event information Edit" at bounding box center [184, 104] width 181 height 12
click at [259, 103] on button "Edit" at bounding box center [259, 103] width 10 height 9
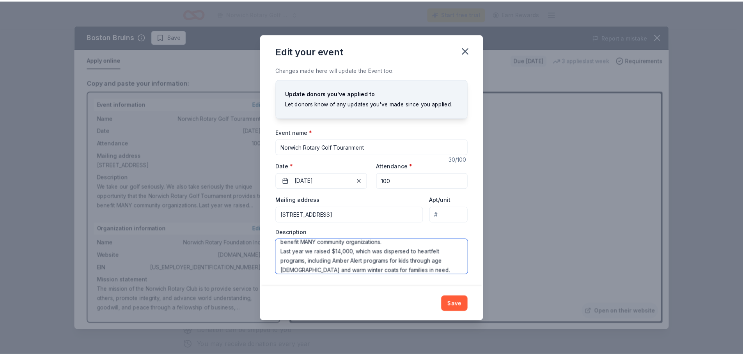
scroll to position [23, 0]
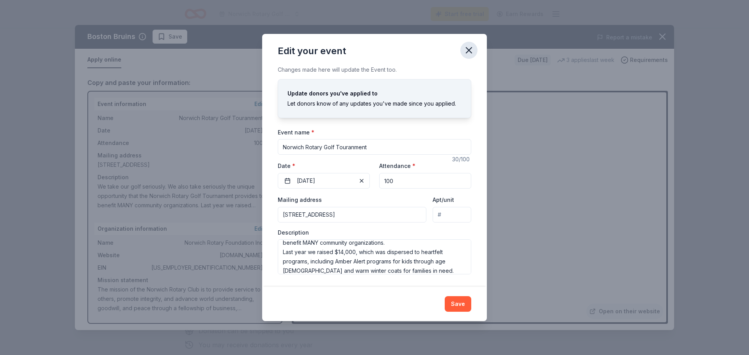
click at [469, 50] on icon "button" at bounding box center [468, 50] width 5 height 5
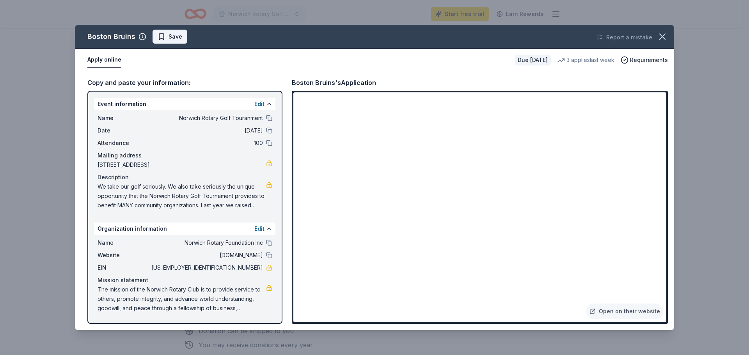
click at [172, 34] on span "Save" at bounding box center [175, 36] width 14 height 9
click at [666, 36] on icon "button" at bounding box center [662, 36] width 11 height 11
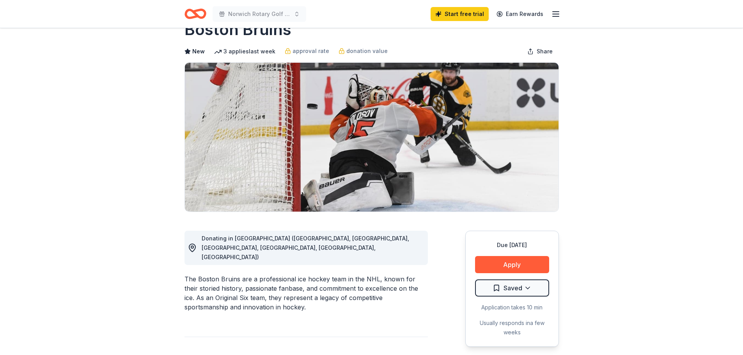
scroll to position [0, 0]
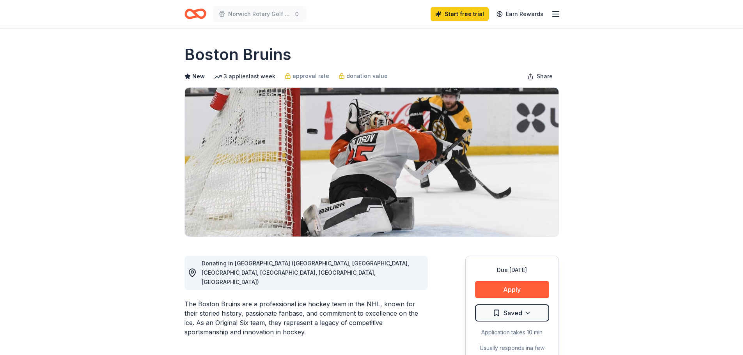
click at [560, 15] on icon "button" at bounding box center [555, 13] width 9 height 9
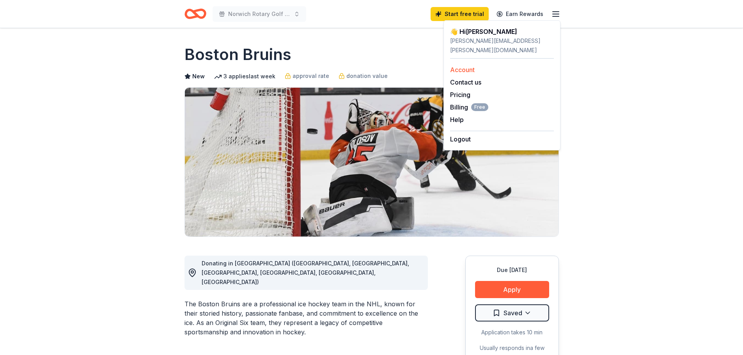
click at [469, 66] on link "Account" at bounding box center [462, 70] width 25 height 8
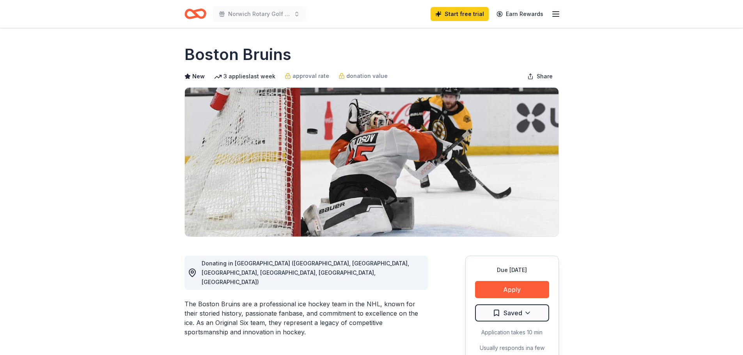
click at [196, 15] on icon "Home" at bounding box center [199, 14] width 12 height 8
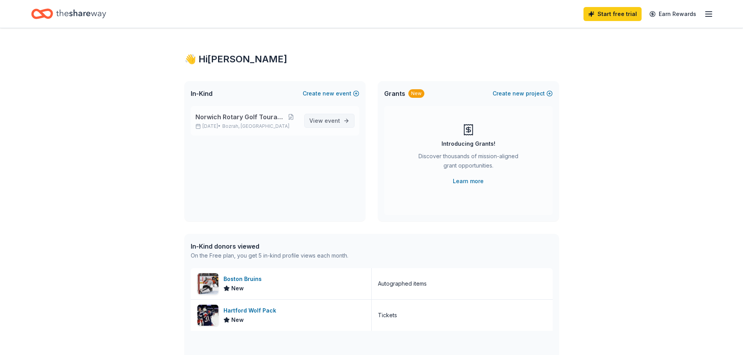
click at [319, 122] on span "View event" at bounding box center [324, 120] width 31 height 9
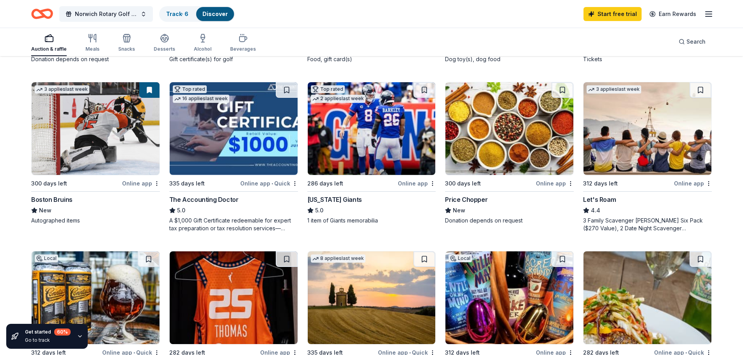
scroll to position [390, 0]
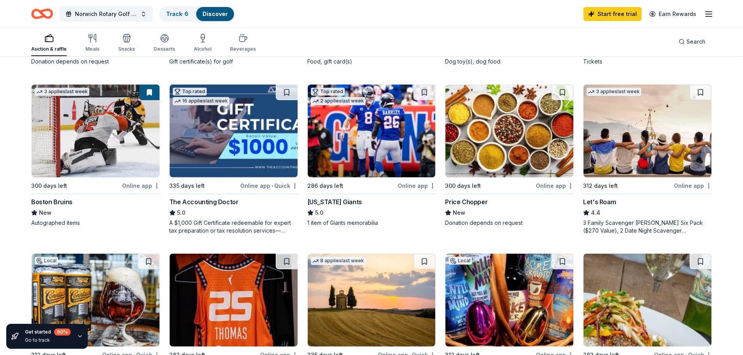
click at [612, 205] on div "Let's Roam" at bounding box center [599, 201] width 33 height 9
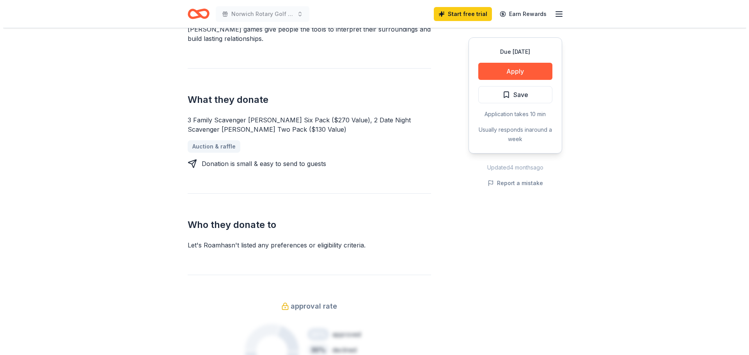
scroll to position [273, 0]
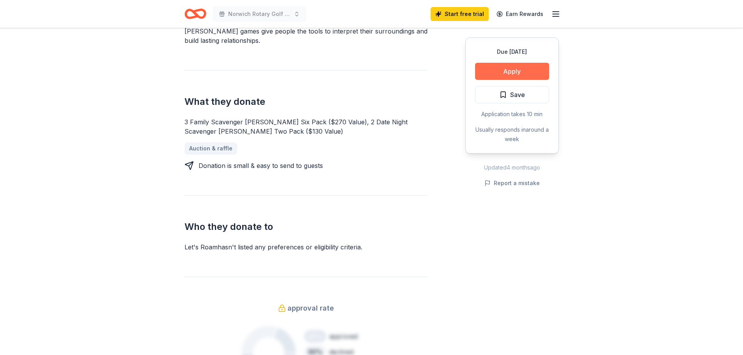
click at [508, 71] on button "Apply" at bounding box center [512, 71] width 74 height 17
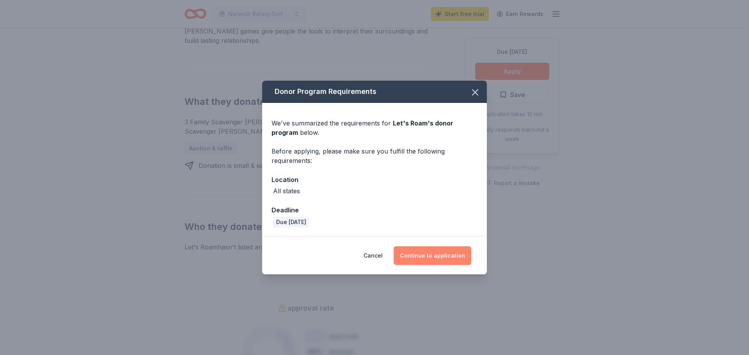
click at [444, 258] on button "Continue to application" at bounding box center [433, 255] width 78 height 19
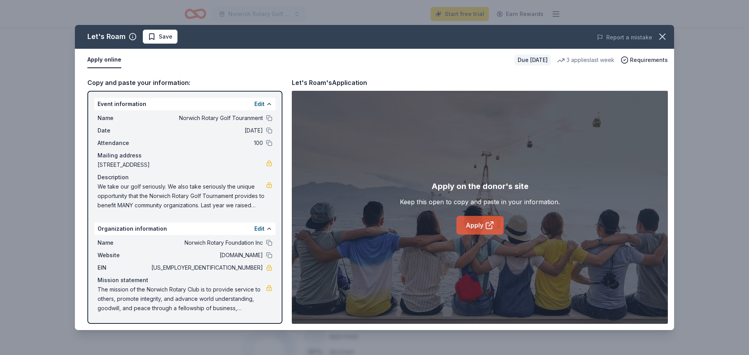
click at [473, 227] on link "Apply" at bounding box center [479, 225] width 47 height 19
